Goal: Transaction & Acquisition: Subscribe to service/newsletter

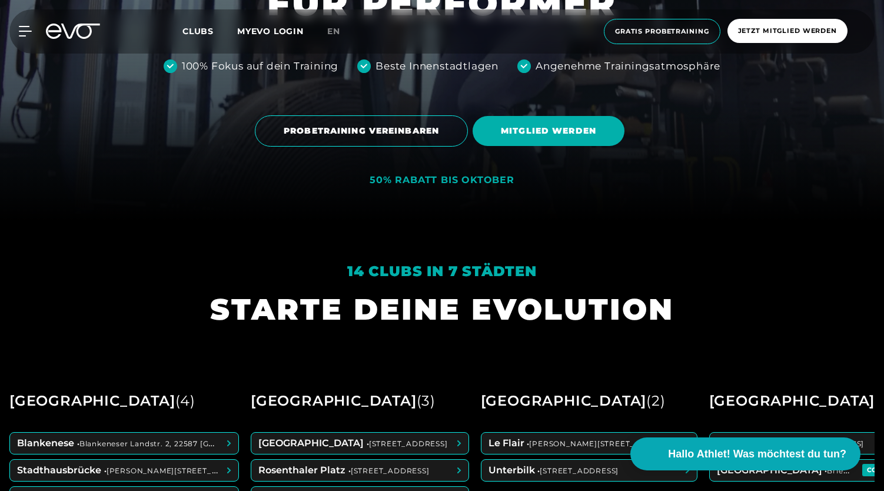
scroll to position [270, 0]
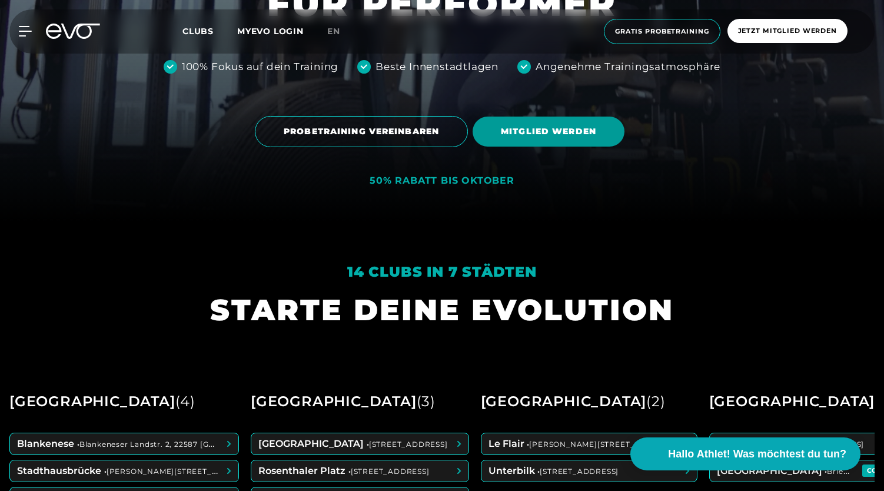
click at [544, 121] on span "MITGLIED WERDEN" at bounding box center [549, 132] width 152 height 30
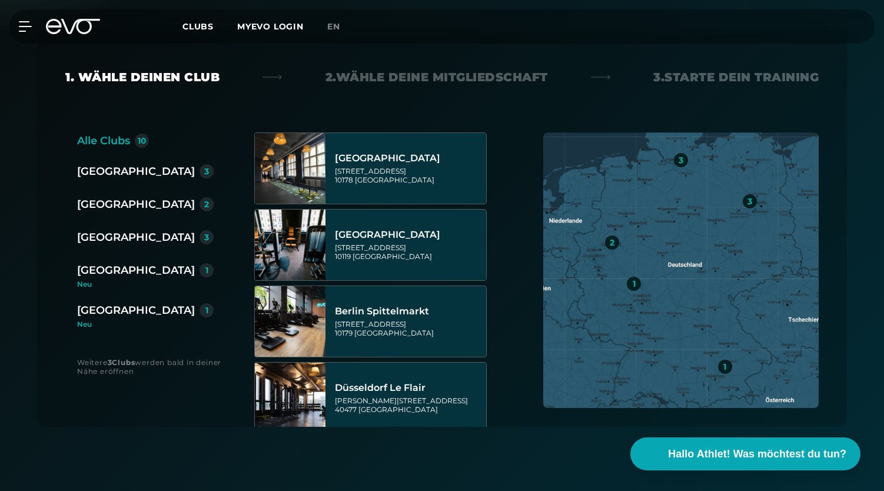
scroll to position [229, 0]
click at [98, 238] on div "[GEOGRAPHIC_DATA]" at bounding box center [136, 236] width 118 height 16
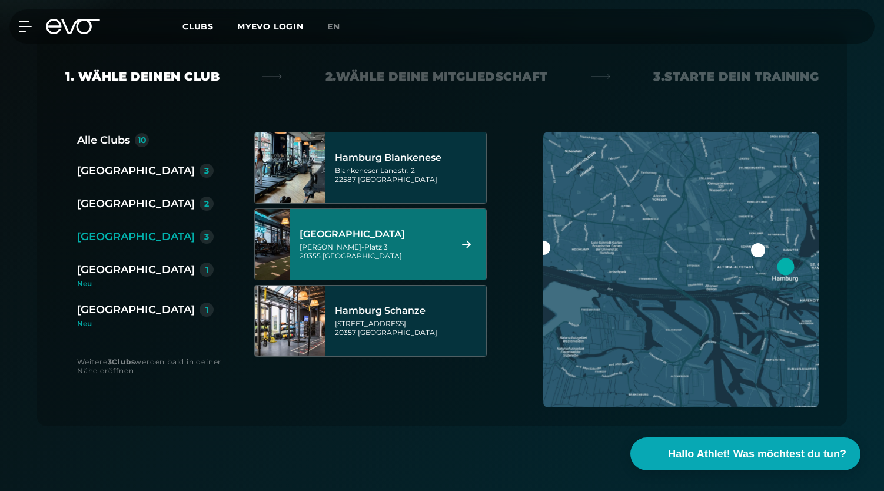
click at [378, 239] on div "[GEOGRAPHIC_DATA]" at bounding box center [374, 234] width 148 height 12
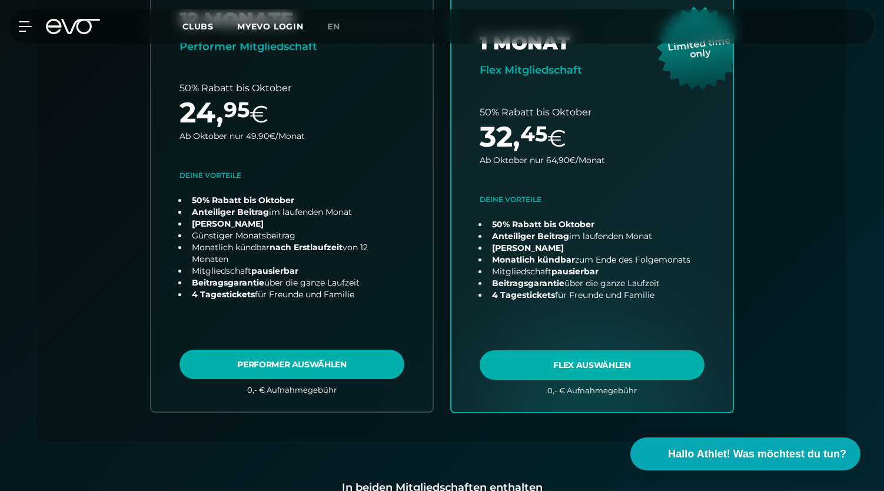
scroll to position [0, 0]
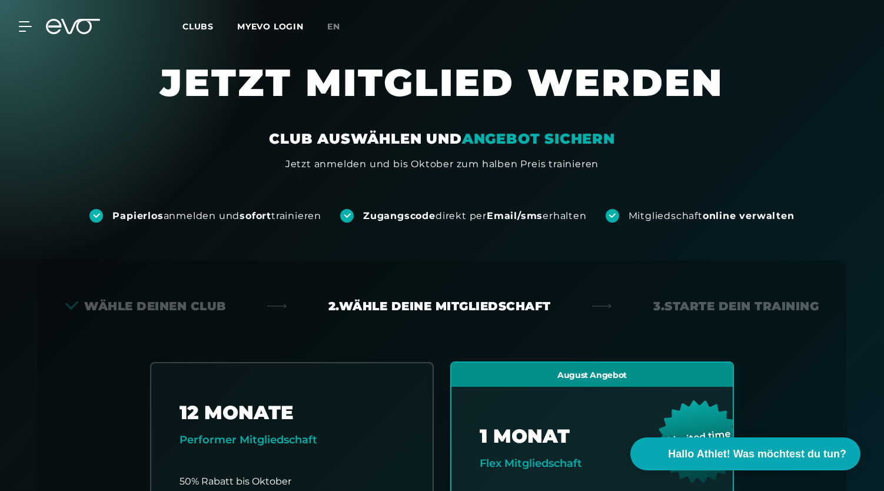
click at [70, 22] on icon at bounding box center [73, 26] width 54 height 15
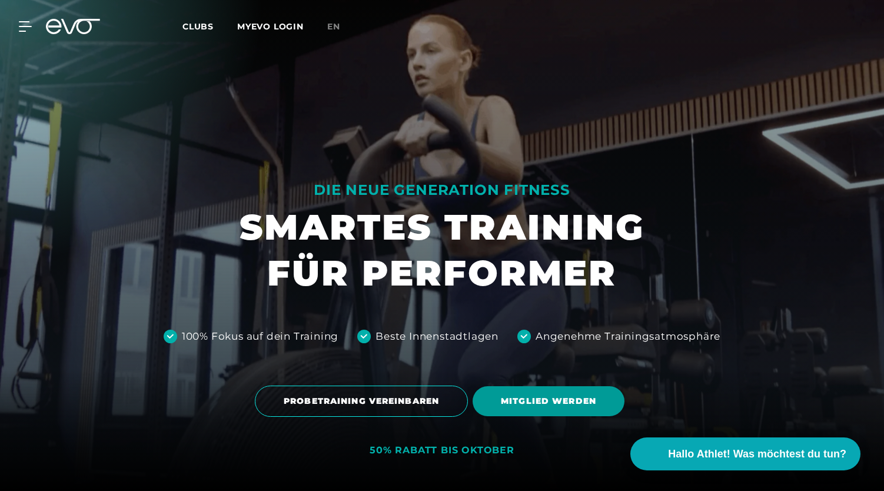
click at [547, 405] on span "MITGLIED WERDEN" at bounding box center [548, 401] width 95 height 12
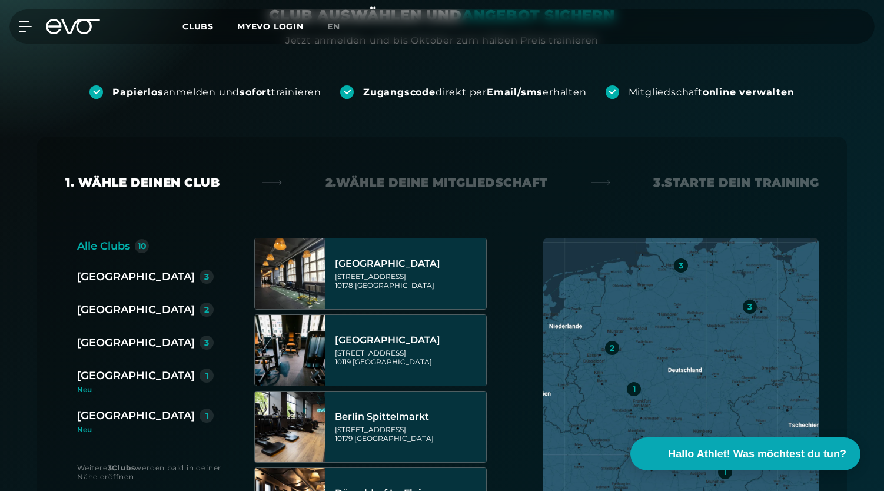
scroll to position [127, 0]
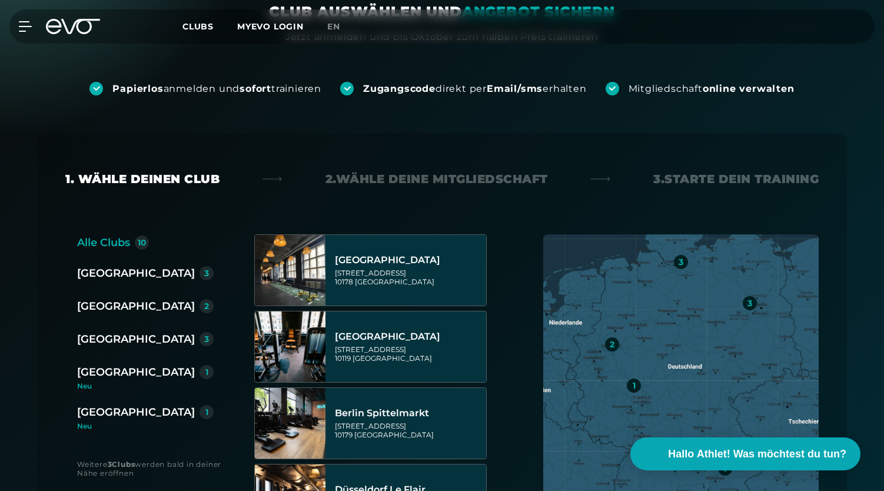
click at [118, 340] on div "[GEOGRAPHIC_DATA]" at bounding box center [136, 339] width 118 height 16
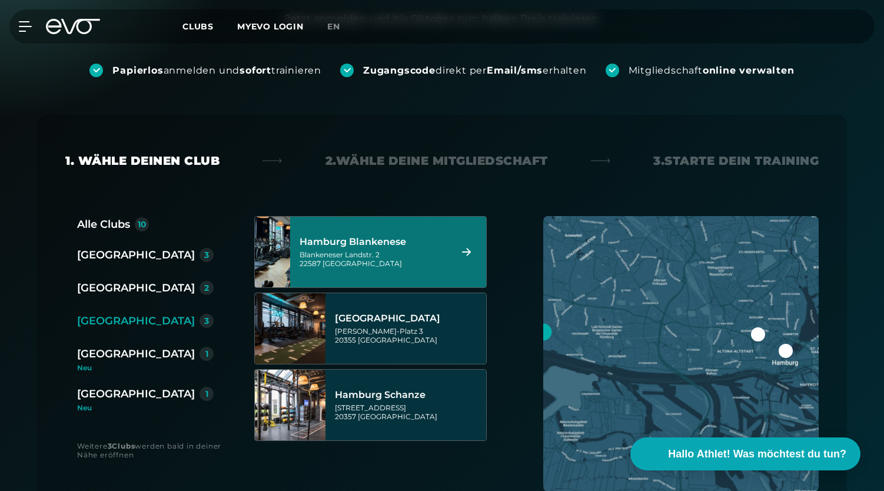
click at [392, 252] on div "Blankeneser Landstr. 2 22587 Hamburg" at bounding box center [374, 259] width 148 height 18
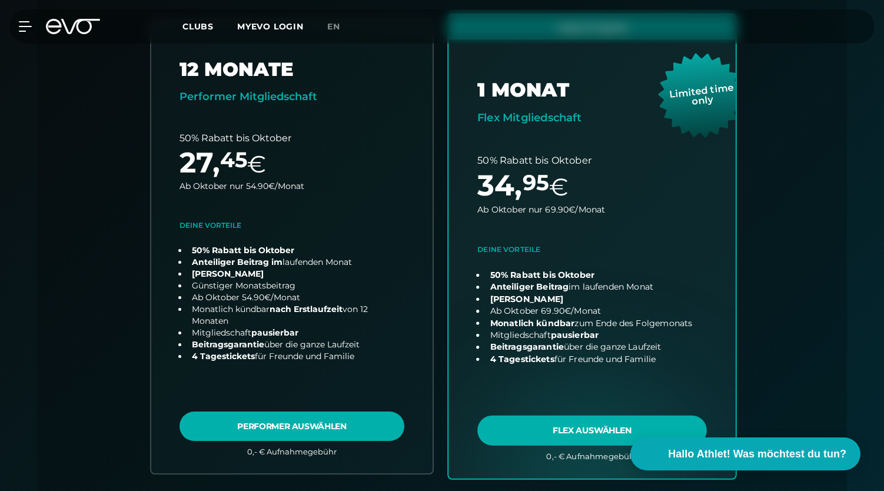
scroll to position [361, 0]
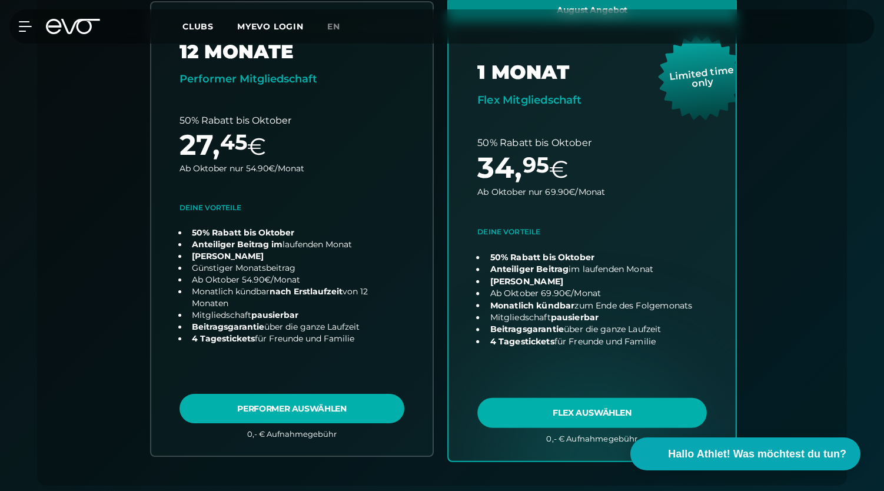
click at [583, 411] on link "choose plan" at bounding box center [591, 228] width 287 height 463
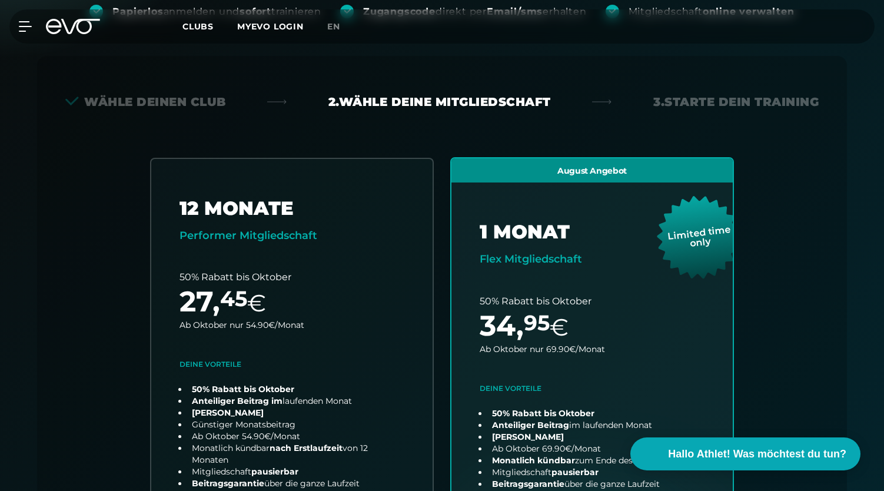
scroll to position [200, 0]
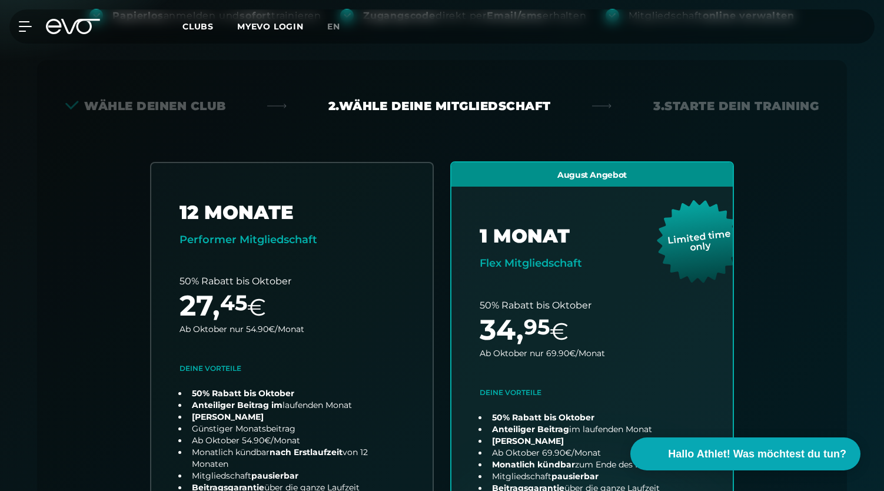
click at [71, 23] on icon at bounding box center [73, 26] width 54 height 15
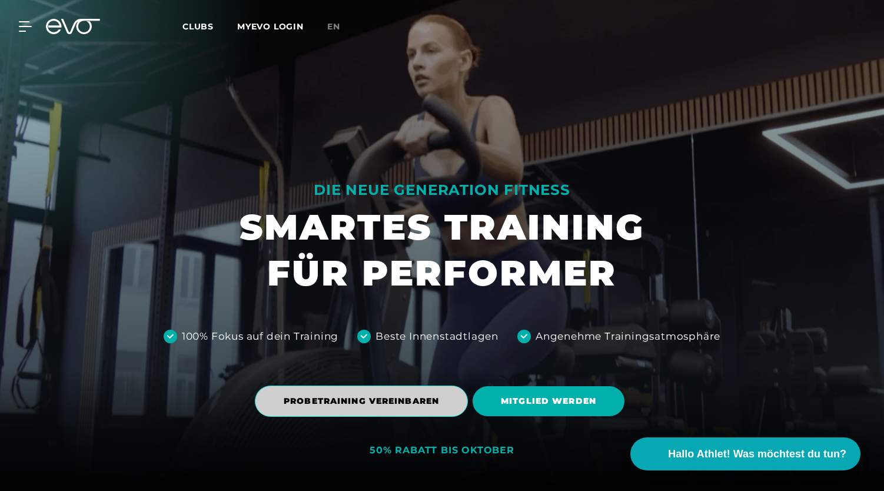
click at [341, 407] on span "PROBETRAINING VEREINBAREN" at bounding box center [361, 401] width 155 height 12
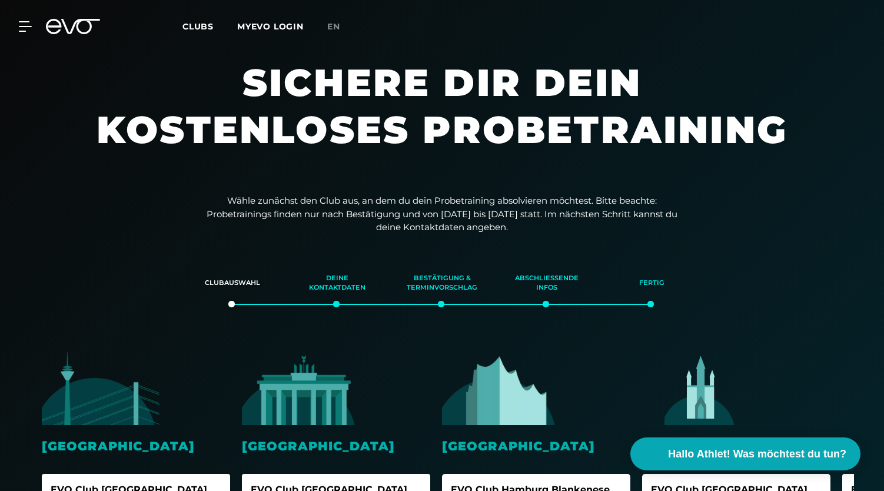
click at [504, 401] on img at bounding box center [501, 388] width 118 height 74
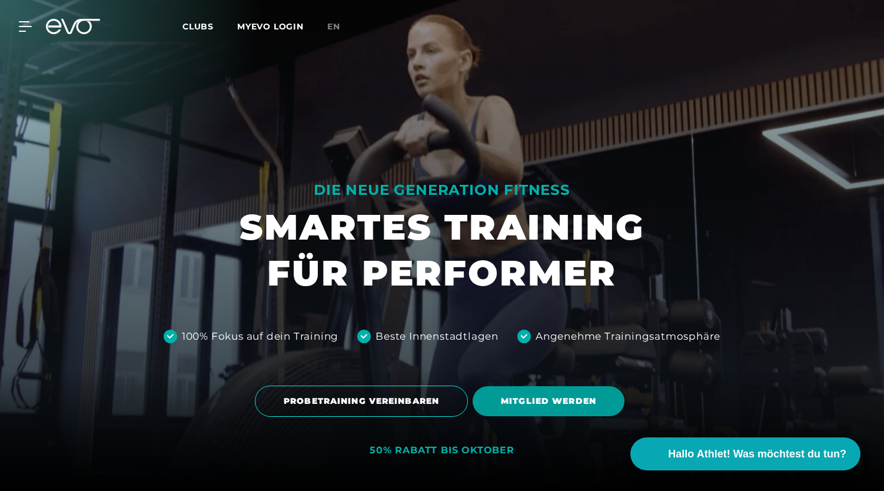
click at [576, 402] on span "MITGLIED WERDEN" at bounding box center [548, 401] width 95 height 12
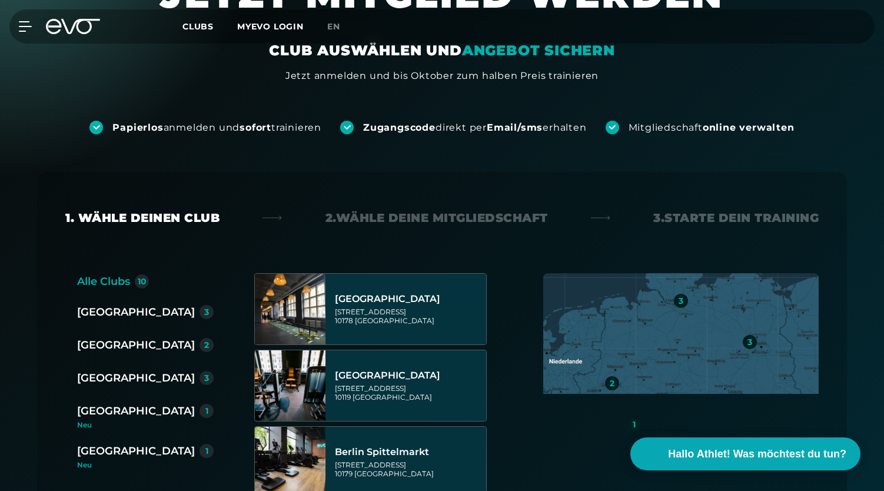
scroll to position [89, 0]
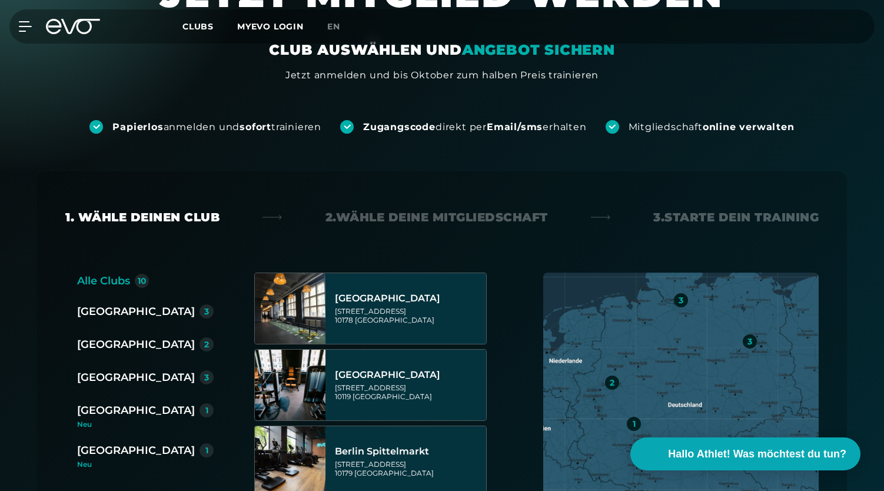
click at [112, 376] on div "[GEOGRAPHIC_DATA]" at bounding box center [136, 377] width 118 height 16
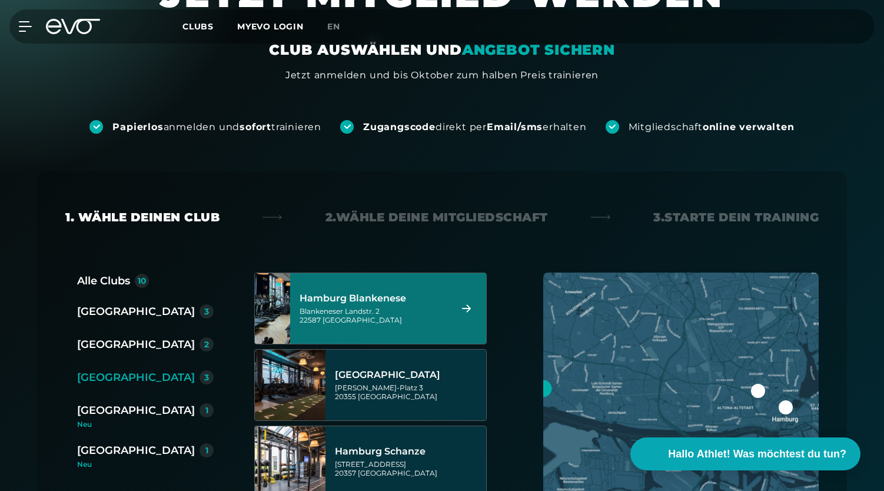
click at [430, 314] on div "Blankeneser Landstr. 2 22587 Hamburg" at bounding box center [374, 316] width 148 height 18
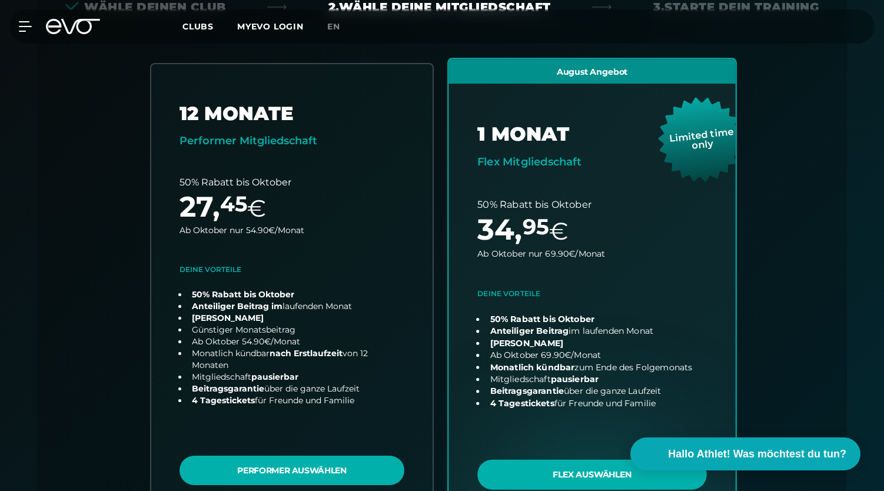
scroll to position [301, 0]
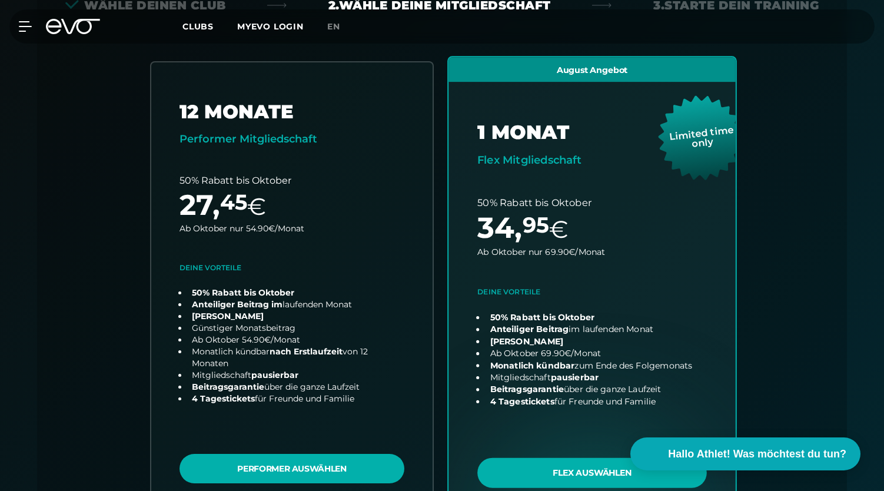
click at [574, 275] on link "choose plan" at bounding box center [591, 288] width 287 height 463
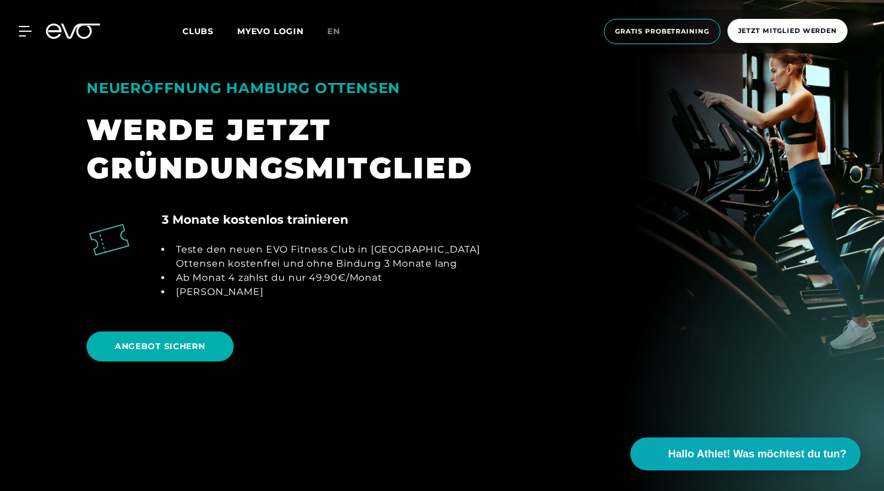
scroll to position [1332, 0]
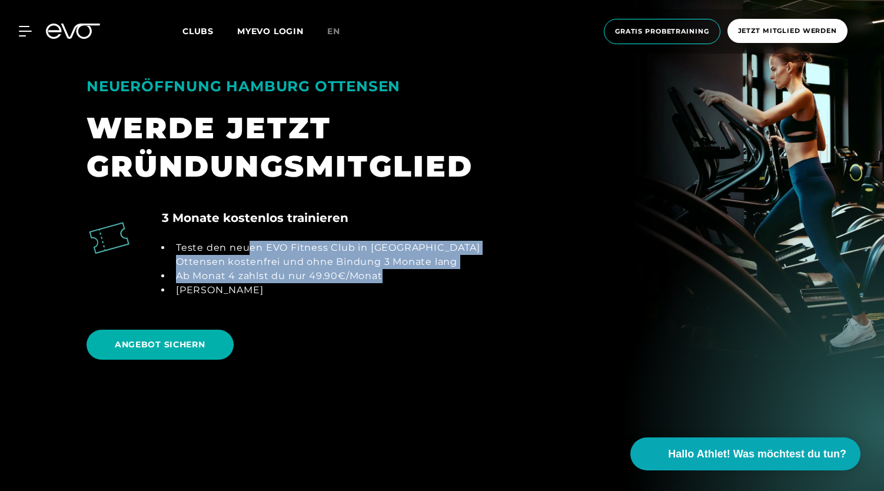
drag, startPoint x: 252, startPoint y: 242, endPoint x: 435, endPoint y: 275, distance: 186.6
click at [435, 275] on div "Teste den neuen EVO Fitness Club in [GEOGRAPHIC_DATA] Ottensen kostenfrei und o…" at bounding box center [327, 269] width 330 height 85
click at [435, 275] on li "Ab Monat 4 zahlst du nur 49.90€/Monat" at bounding box center [331, 276] width 320 height 14
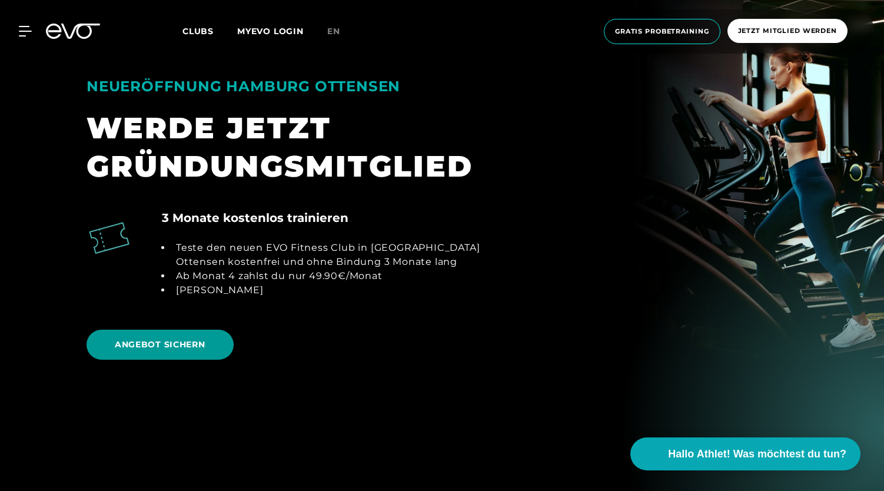
click at [163, 344] on span "ANGEBOT SICHERN" at bounding box center [160, 344] width 91 height 12
